Goal: Task Accomplishment & Management: Use online tool/utility

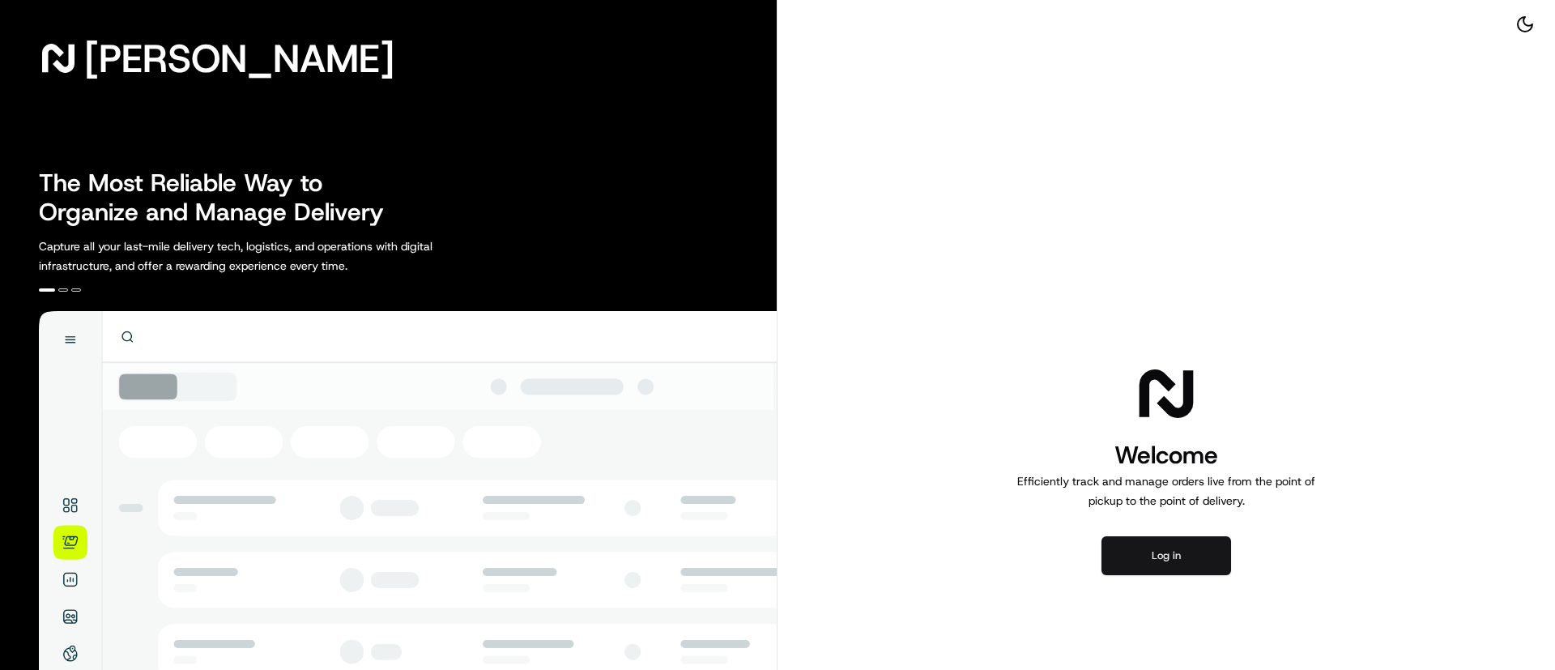
click at [1142, 561] on button "Log in" at bounding box center [1167, 555] width 130 height 39
click at [1179, 550] on button "Log in" at bounding box center [1167, 555] width 130 height 39
